Goal: Task Accomplishment & Management: Use online tool/utility

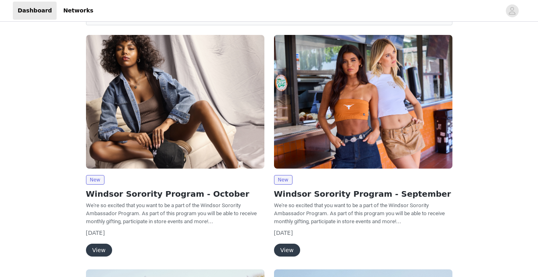
scroll to position [59, 0]
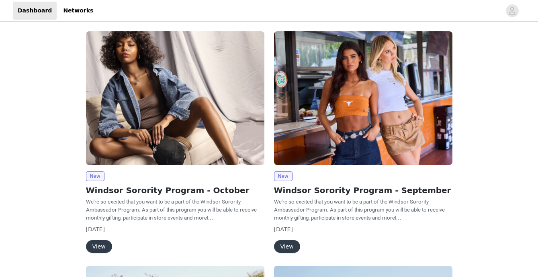
click at [106, 245] on button "View" at bounding box center [99, 246] width 26 height 13
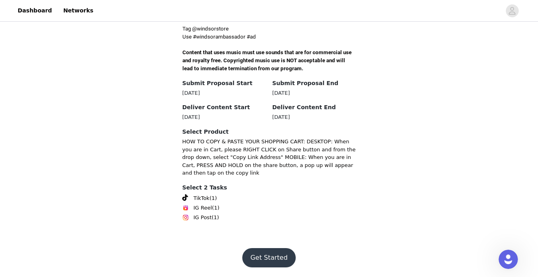
scroll to position [334, 0]
click at [205, 219] on span "IG Post" at bounding box center [203, 218] width 18 height 8
click at [281, 259] on button "Get Started" at bounding box center [268, 257] width 53 height 19
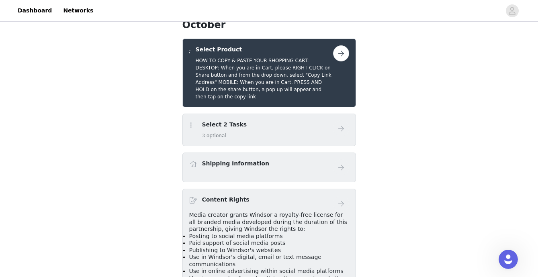
scroll to position [155, 0]
click at [342, 62] on button "button" at bounding box center [341, 54] width 16 height 16
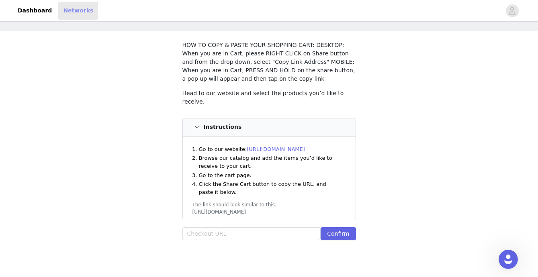
scroll to position [72, 0]
